Goal: Register for event/course

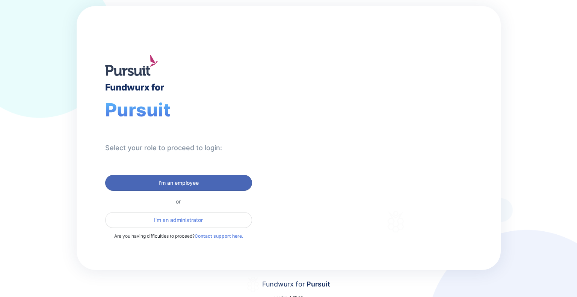
click at [167, 184] on span "I'm an employee" at bounding box center [178, 183] width 40 height 8
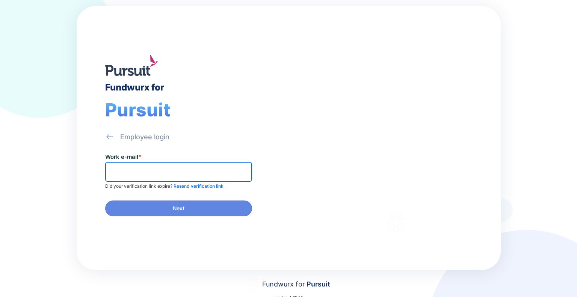
click at [142, 166] on input "text" at bounding box center [179, 172] width 140 height 12
type input "**********"
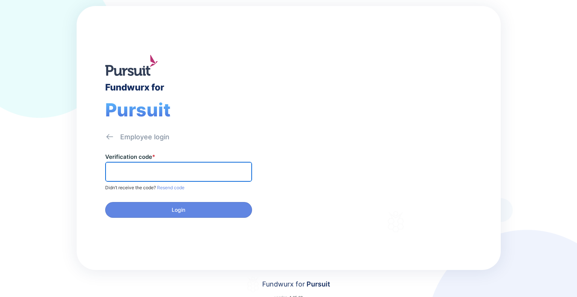
click at [128, 171] on input "text" at bounding box center [179, 172] width 140 height 12
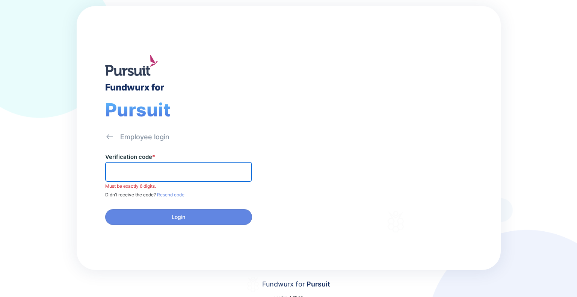
click at [168, 170] on input "text" at bounding box center [179, 172] width 140 height 12
click at [180, 169] on input "text" at bounding box center [179, 172] width 140 height 12
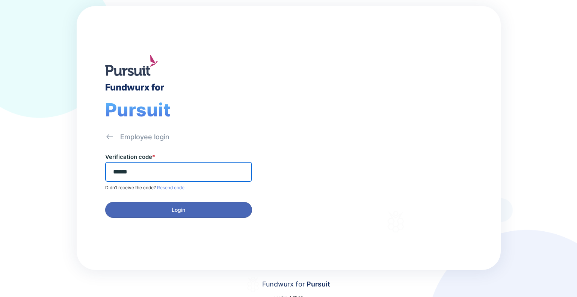
type input "******"
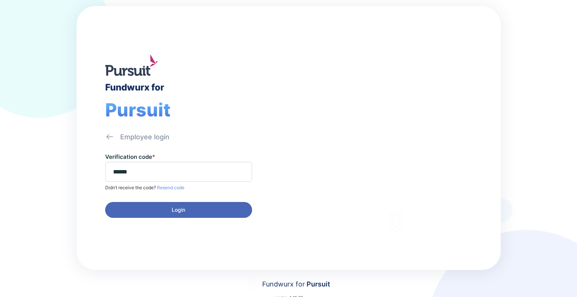
click at [173, 206] on span "Login" at bounding box center [179, 210] width 14 height 8
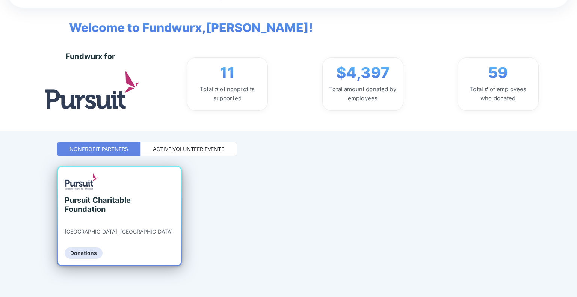
scroll to position [29, 0]
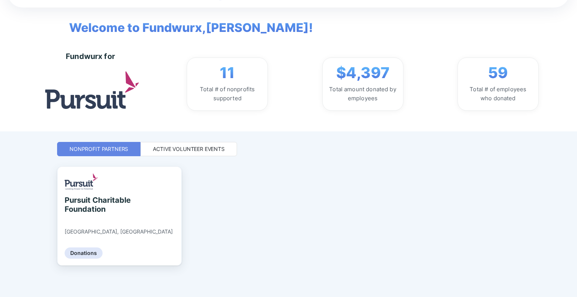
click at [198, 148] on div "Active Volunteer Events" at bounding box center [189, 149] width 72 height 8
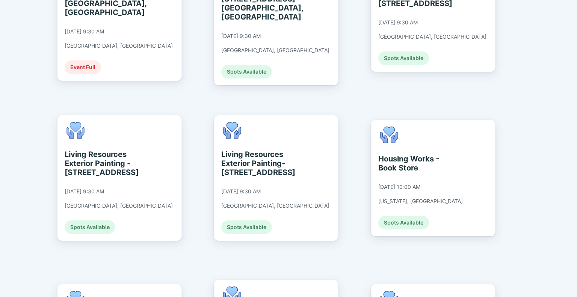
scroll to position [780, 0]
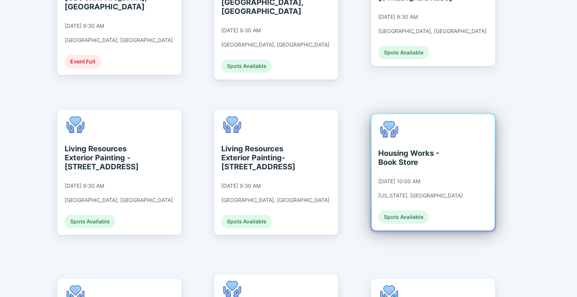
click at [405, 210] on div "Spots Available" at bounding box center [403, 217] width 51 height 14
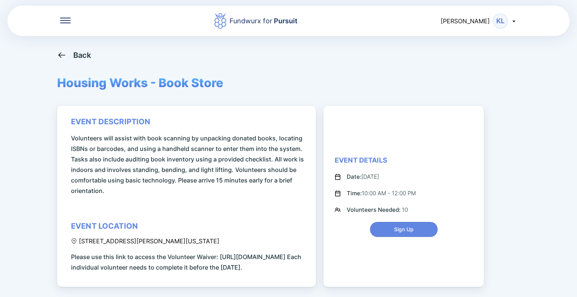
click at [59, 54] on icon at bounding box center [61, 54] width 9 height 9
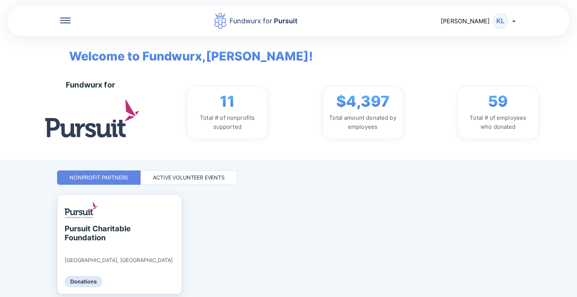
click at [189, 179] on div "Active Volunteer Events" at bounding box center [189, 178] width 72 height 8
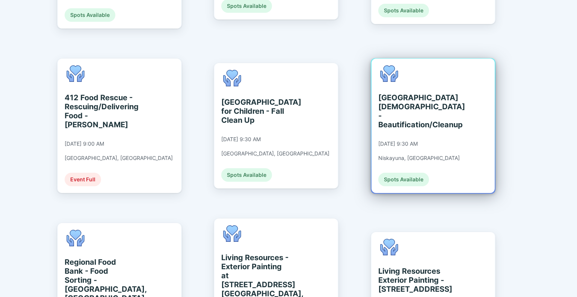
scroll to position [563, 0]
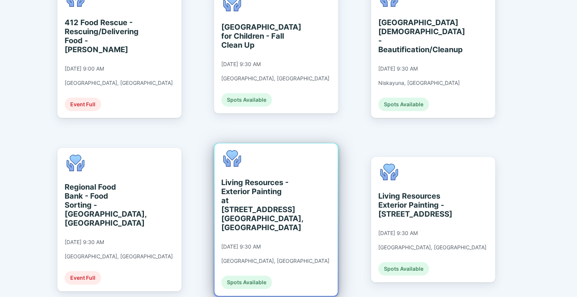
click at [241, 178] on div "Living Resources - Exterior Painting at [STREET_ADDRESS] [GEOGRAPHIC_DATA], [GE…" at bounding box center [255, 205] width 69 height 54
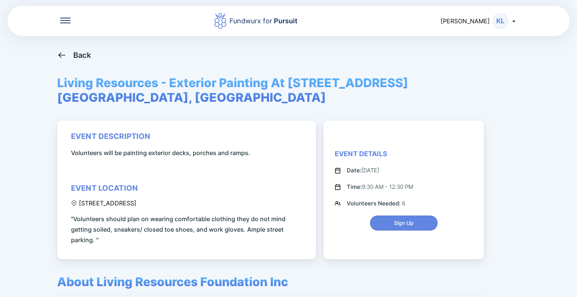
click at [60, 52] on icon at bounding box center [61, 54] width 9 height 9
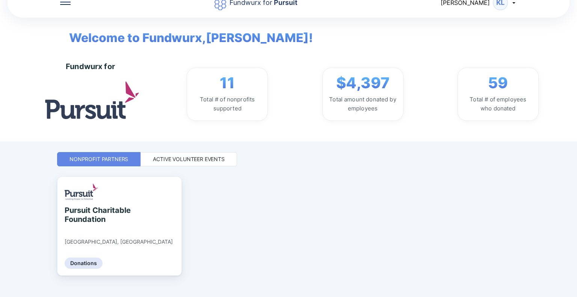
scroll to position [29, 0]
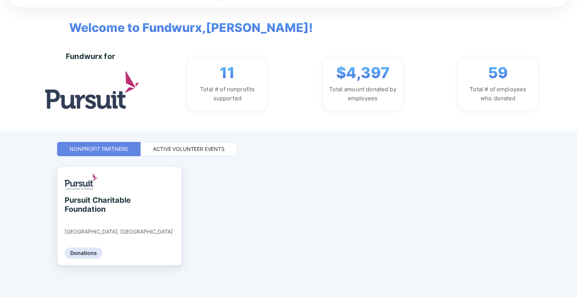
click at [201, 148] on div "Active Volunteer Events" at bounding box center [189, 149] width 72 height 8
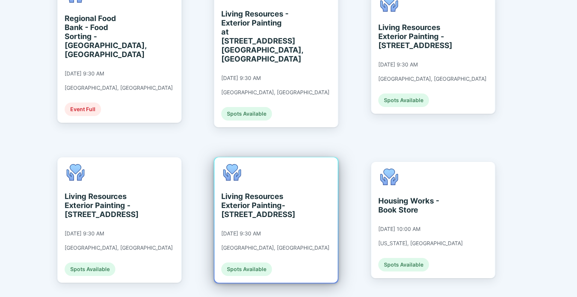
scroll to position [694, 0]
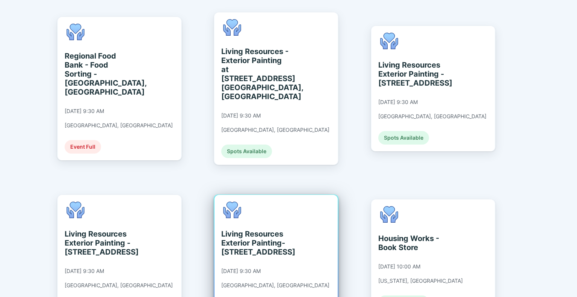
click at [256, 229] on div "Living Resources Exterior Painting- [STREET_ADDRESS]" at bounding box center [255, 242] width 69 height 27
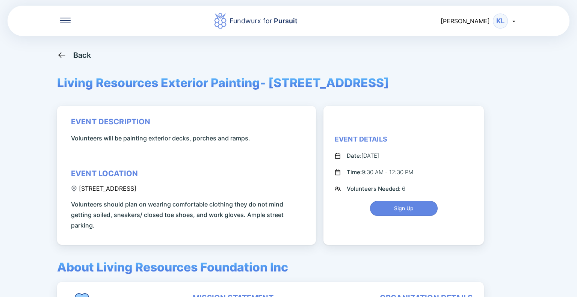
click at [59, 57] on icon at bounding box center [61, 54] width 9 height 9
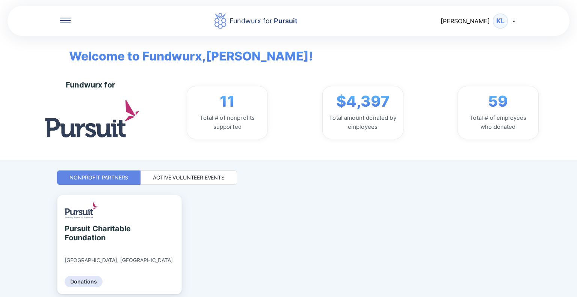
scroll to position [29, 0]
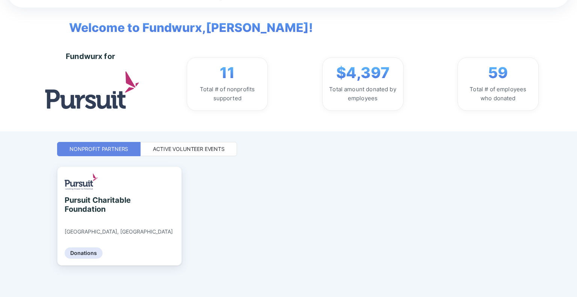
click at [201, 150] on div "Active Volunteer Events" at bounding box center [189, 149] width 72 height 8
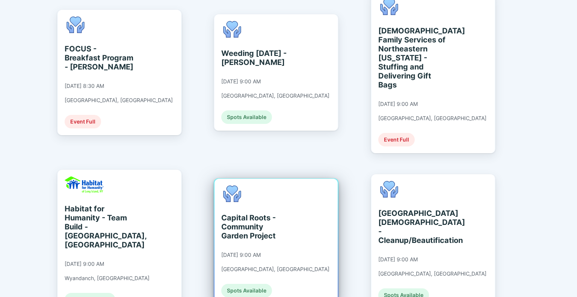
scroll to position [216, 0]
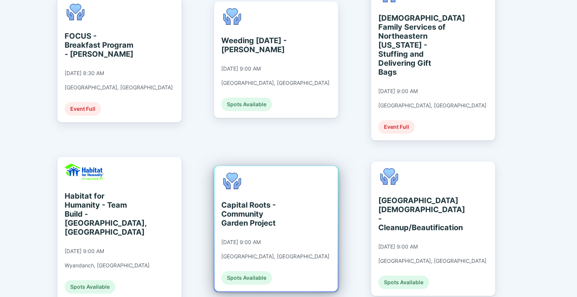
click at [255, 204] on div "Capital Roots - Community Garden Project" at bounding box center [255, 214] width 69 height 27
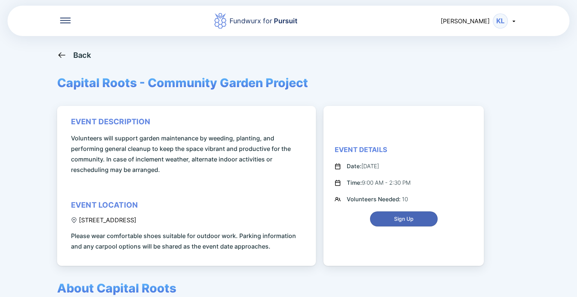
click at [403, 220] on span "Sign Up" at bounding box center [404, 219] width 20 height 8
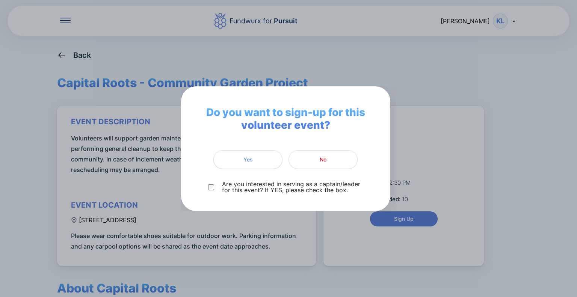
click at [251, 160] on span "Yes" at bounding box center [247, 160] width 9 height 8
